Goal: Task Accomplishment & Management: Complete application form

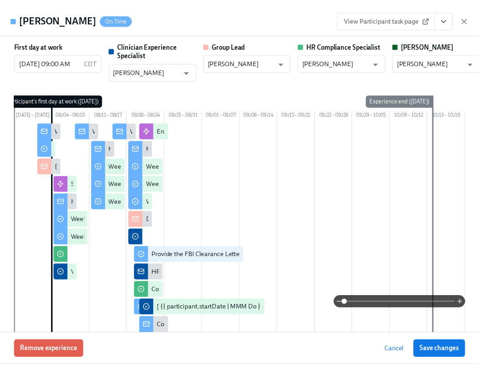
scroll to position [0, 14538]
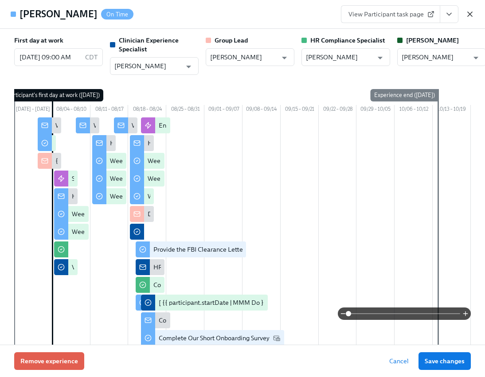
click at [471, 14] on icon "button" at bounding box center [470, 14] width 9 height 9
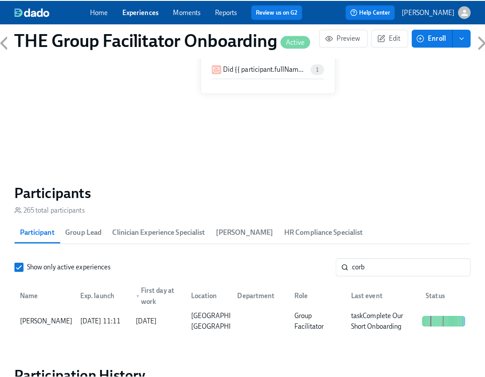
scroll to position [0, 14538]
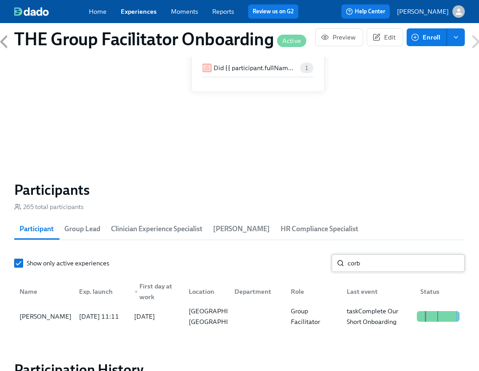
click at [357, 267] on input "corb" at bounding box center [405, 263] width 117 height 18
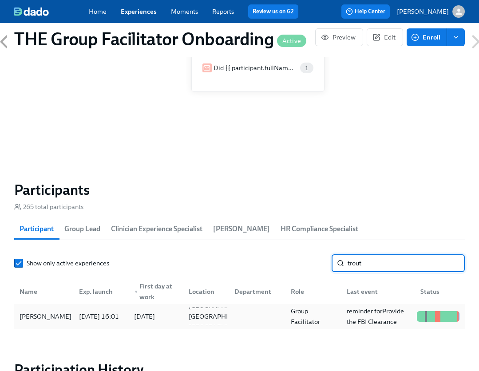
type input "trout"
click at [53, 314] on div "[PERSON_NAME]" at bounding box center [45, 316] width 59 height 11
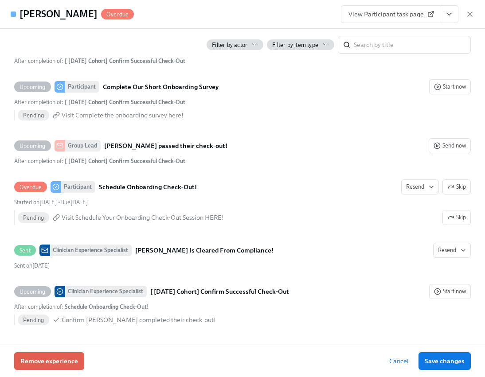
scroll to position [2344, 0]
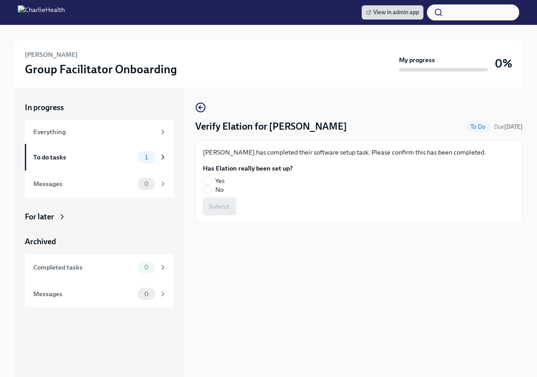
click at [211, 177] on label "Yes" at bounding box center [244, 180] width 83 height 9
click at [211, 177] on input "Yes" at bounding box center [207, 181] width 8 height 8
radio input "true"
click at [220, 205] on span "Submit" at bounding box center [219, 206] width 21 height 9
